Goal: Navigation & Orientation: Find specific page/section

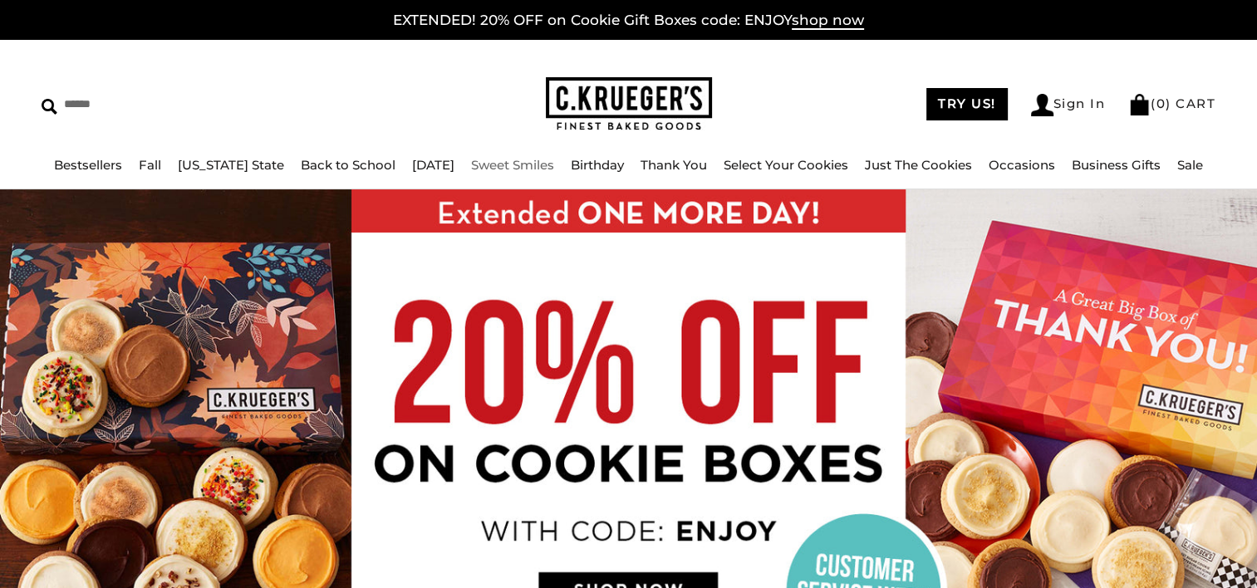
click at [507, 163] on link "Sweet Smiles" at bounding box center [512, 165] width 83 height 16
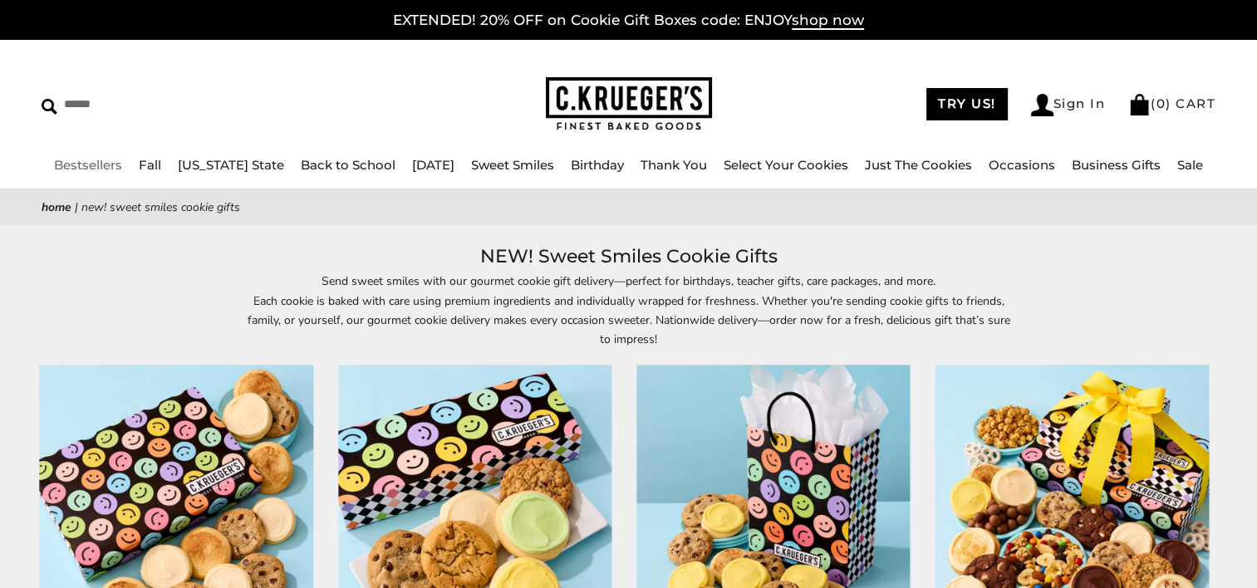
click at [94, 168] on link "Bestsellers" at bounding box center [88, 165] width 68 height 16
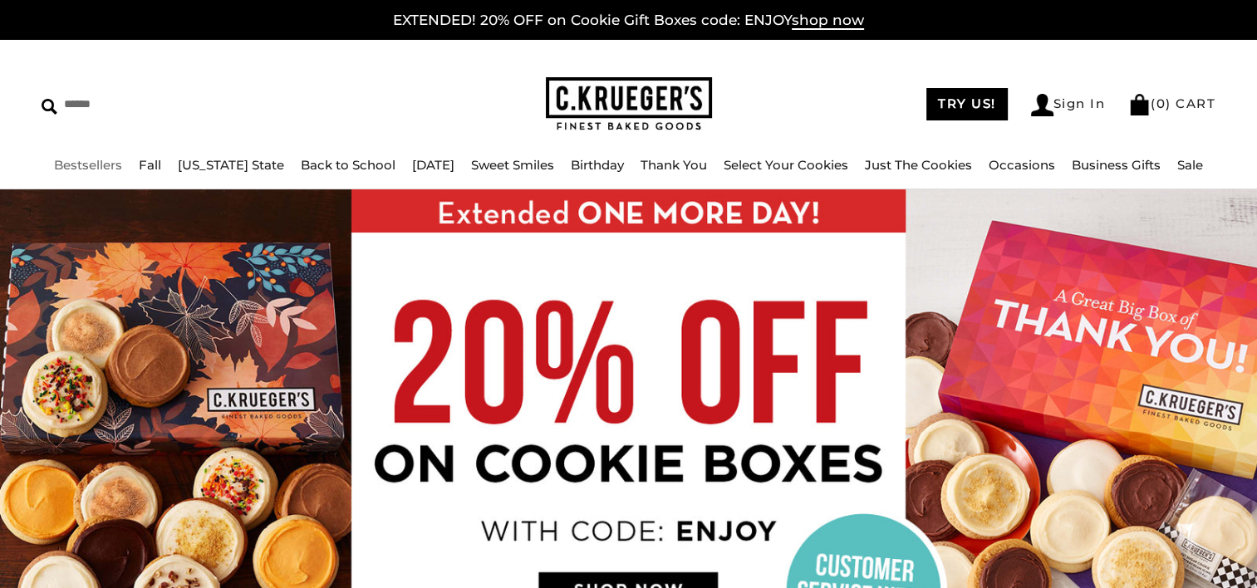
click at [103, 159] on link "Bestsellers" at bounding box center [88, 165] width 68 height 16
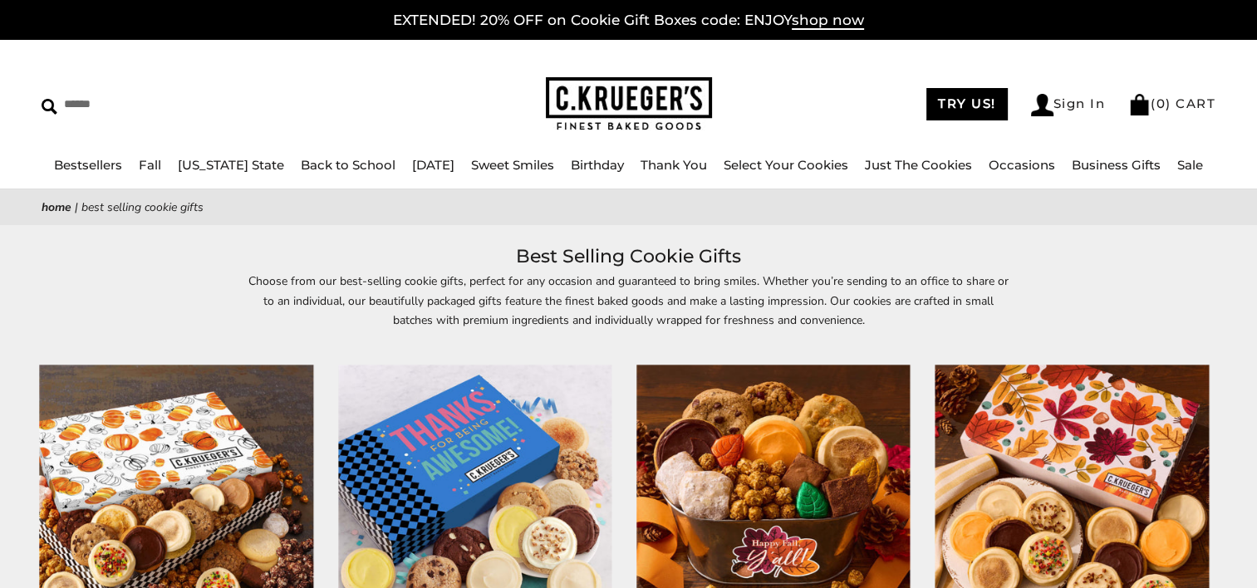
click at [22, 132] on div "****** TRY US! Sign In ( 0 ) CART ( 0 ) CART Bestsellers Fall NEW! Cozy Autumn …" at bounding box center [628, 115] width 1257 height 150
